Goal: Task Accomplishment & Management: Manage account settings

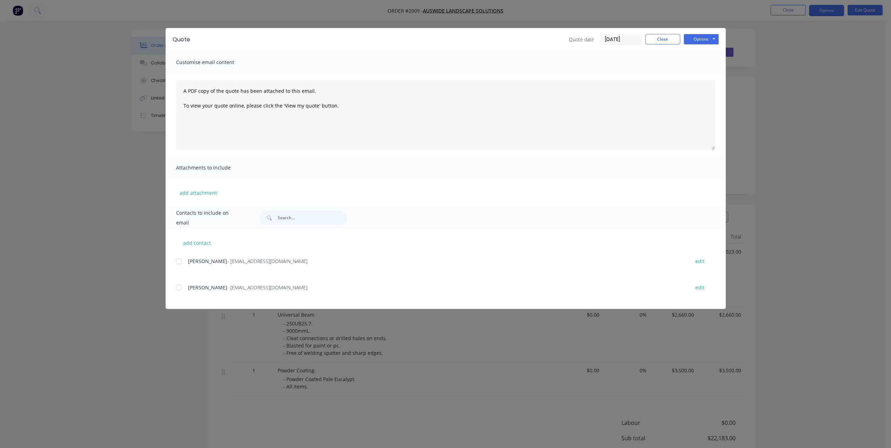
click at [658, 33] on div "Quote Quote date 03/09/25 Close Options Preview Print Email" at bounding box center [446, 39] width 560 height 23
click at [668, 35] on button "Close" at bounding box center [663, 39] width 35 height 11
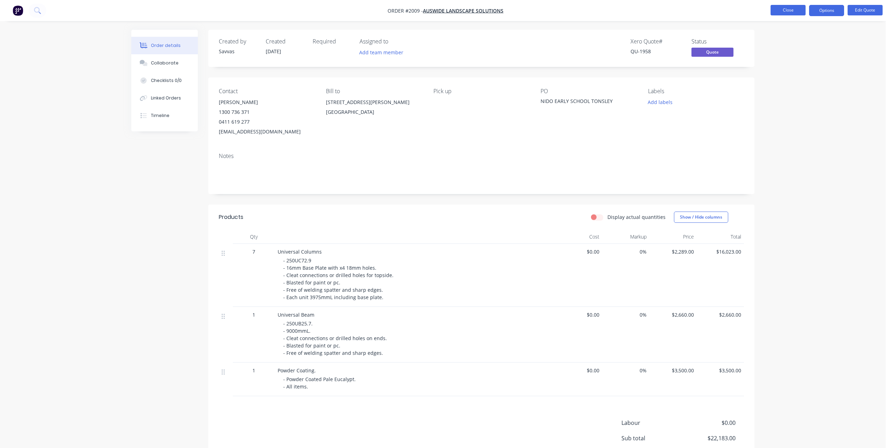
click at [778, 13] on button "Close" at bounding box center [788, 10] width 35 height 11
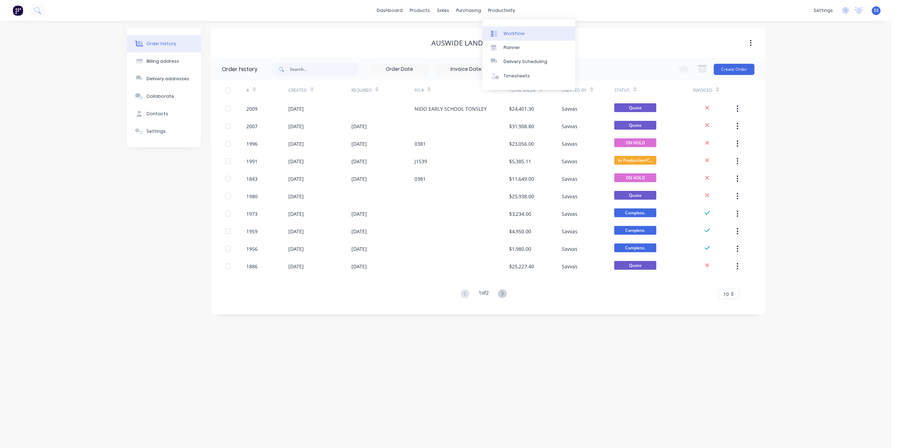
click at [511, 37] on link "Workflow" at bounding box center [528, 33] width 93 height 14
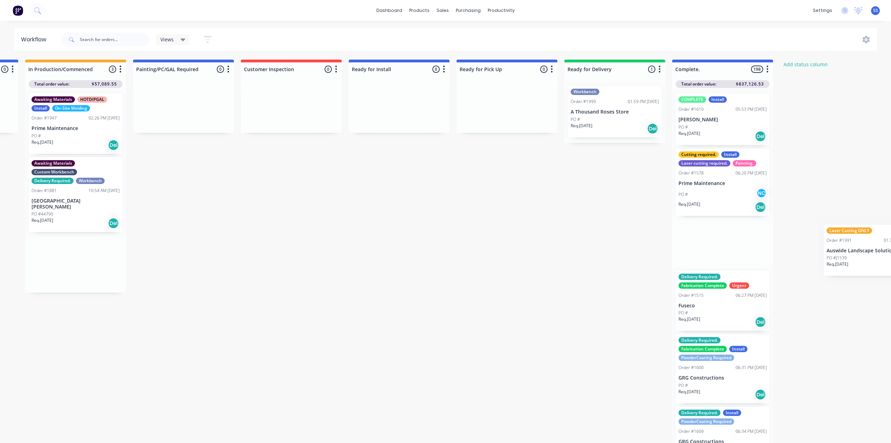
scroll to position [0, 378]
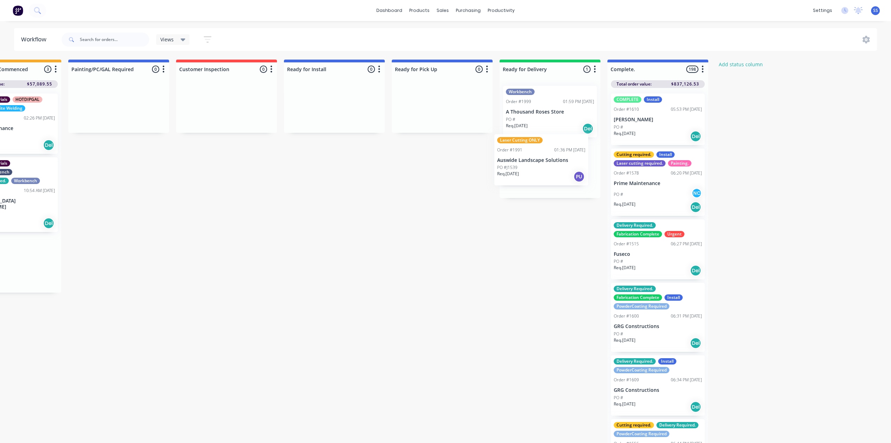
drag, startPoint x: 402, startPoint y: 267, endPoint x: 558, endPoint y: 164, distance: 186.5
click at [558, 164] on div "Submitted 1 Status colour #273444 hex #273444 Save Cancel Summaries Total order…" at bounding box center [251, 253] width 1270 height 387
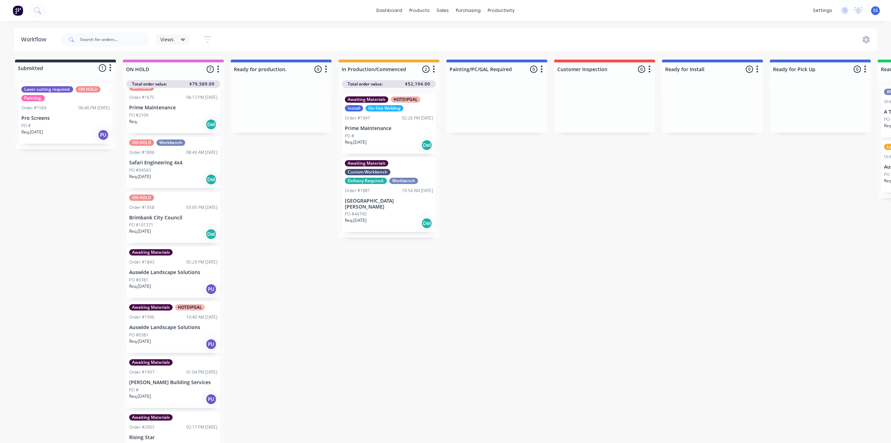
scroll to position [28, 0]
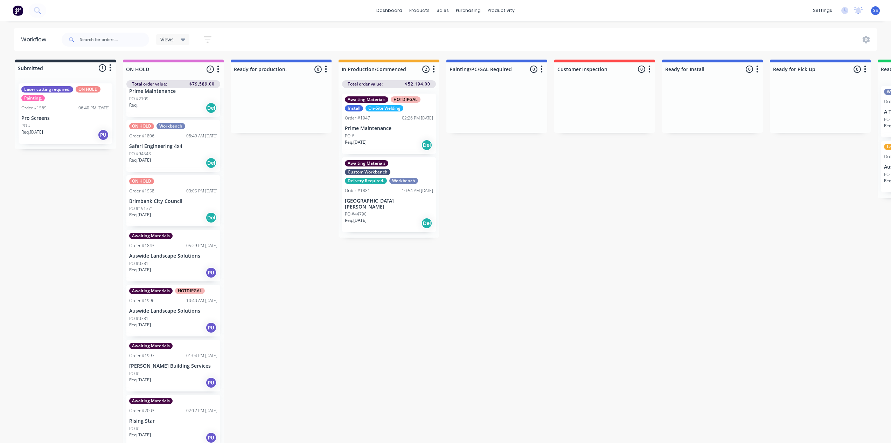
click at [177, 329] on div "Req. [DATE] PU" at bounding box center [173, 328] width 88 height 12
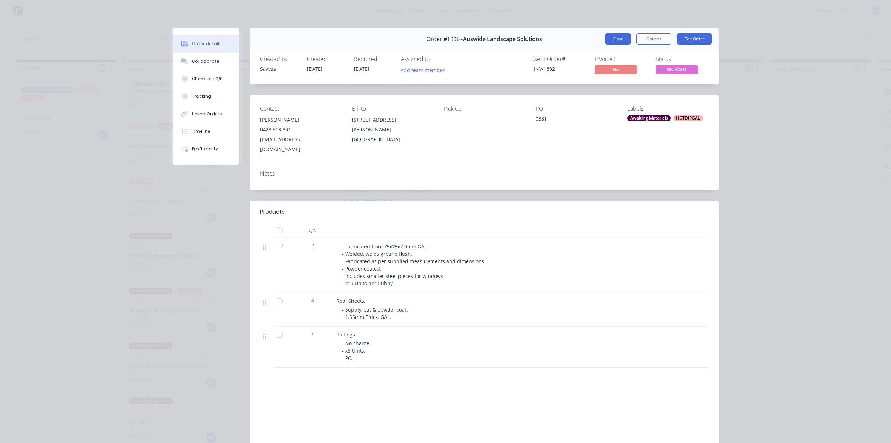
click at [622, 39] on button "Close" at bounding box center [619, 38] width 26 height 11
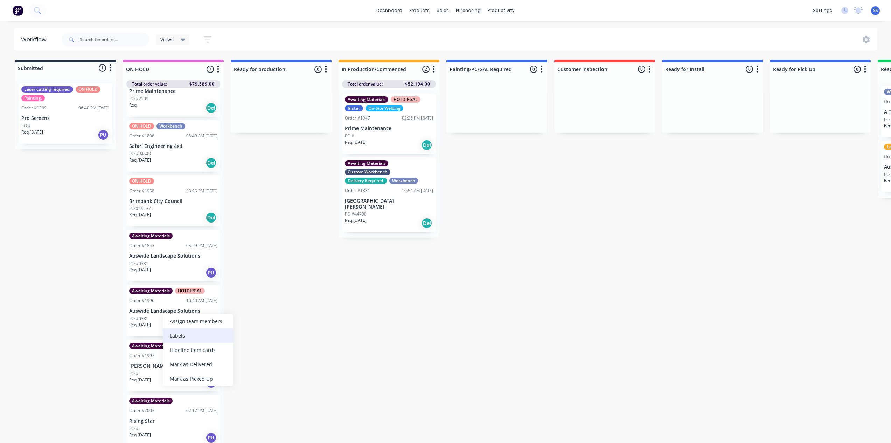
click at [186, 332] on div "Labels" at bounding box center [198, 335] width 70 height 14
click at [177, 384] on div at bounding box center [176, 384] width 14 height 14
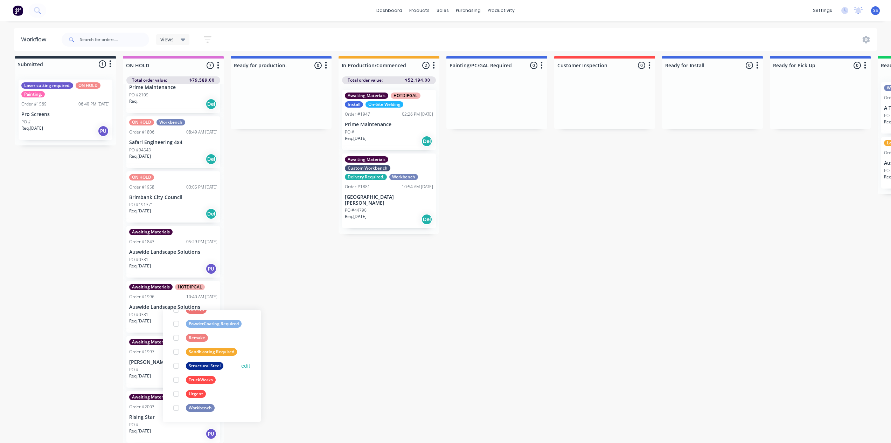
scroll to position [0, 0]
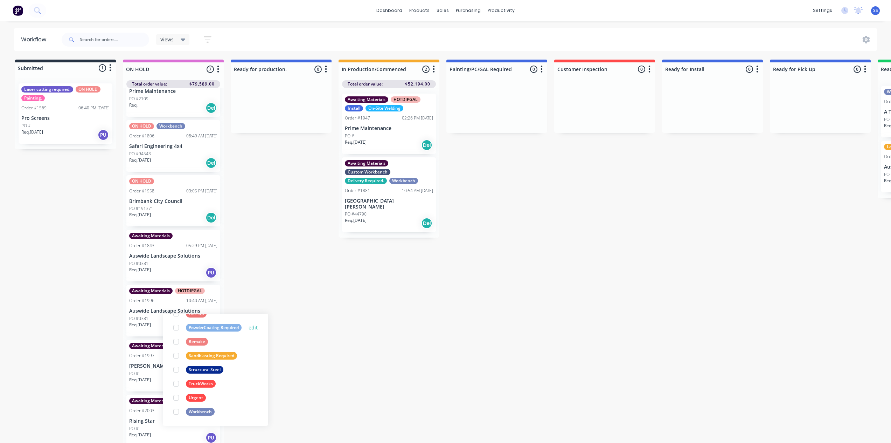
click at [178, 328] on div at bounding box center [176, 327] width 14 height 14
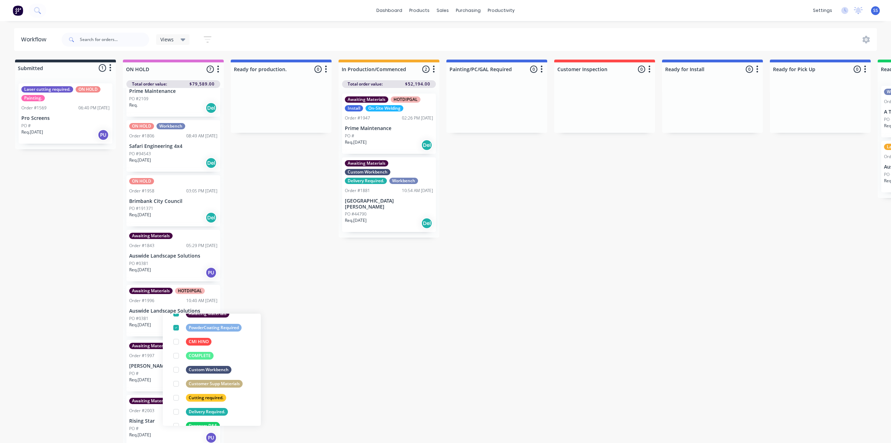
click at [281, 285] on div "Submitted 1 Status colour #273444 hex #273444 Save Cancel Summaries Total order…" at bounding box center [630, 253] width 1270 height 387
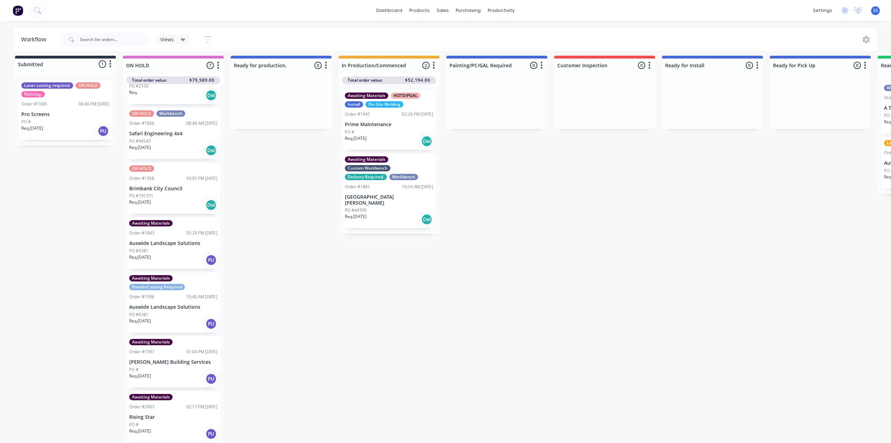
scroll to position [8, 0]
drag, startPoint x: 182, startPoint y: 427, endPoint x: 398, endPoint y: 223, distance: 296.6
click at [398, 223] on div "Submitted 1 Status colour #273444 hex #273444 Save Cancel Summaries Total order…" at bounding box center [630, 249] width 1270 height 387
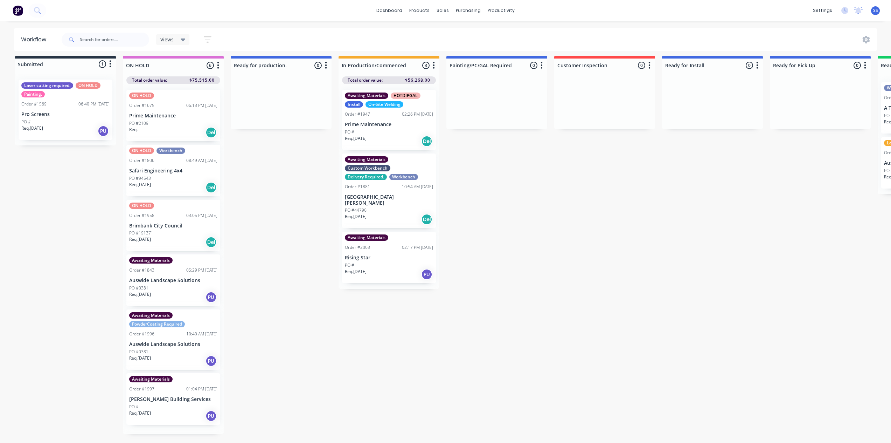
scroll to position [0, 0]
click at [397, 268] on div "Req. [DATE] PU" at bounding box center [389, 274] width 88 height 12
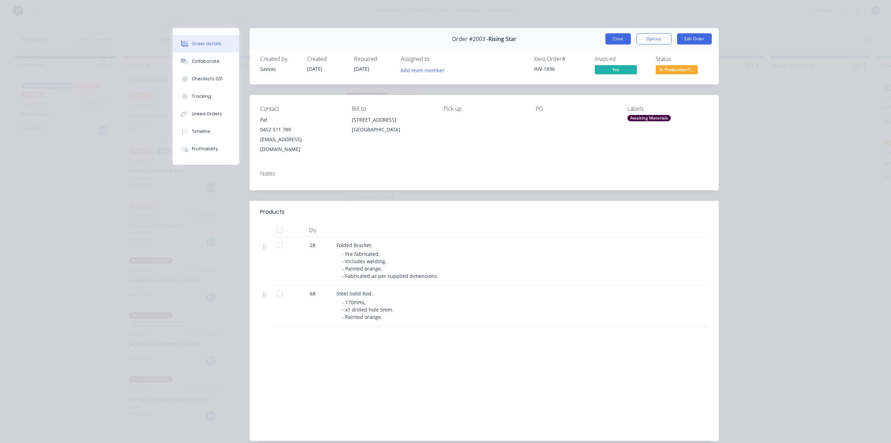
click at [607, 36] on button "Close" at bounding box center [619, 38] width 26 height 11
